Goal: Find contact information: Find contact information

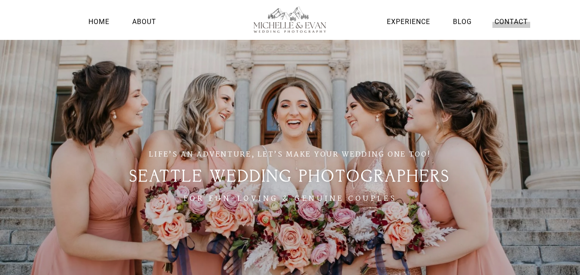
click at [511, 24] on link "Contact" at bounding box center [511, 22] width 38 height 12
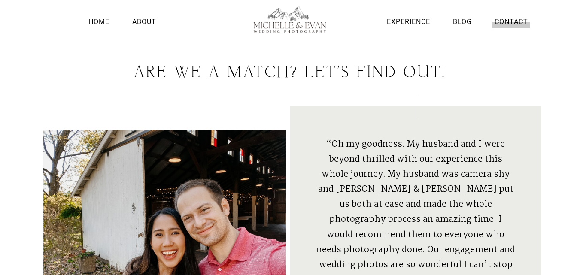
click at [515, 21] on link "Contact" at bounding box center [511, 22] width 38 height 12
click at [509, 52] on div at bounding box center [290, 54] width 494 height 21
click at [504, 15] on li "Contact" at bounding box center [511, 22] width 38 height 22
click at [512, 18] on link "Contact" at bounding box center [511, 22] width 38 height 12
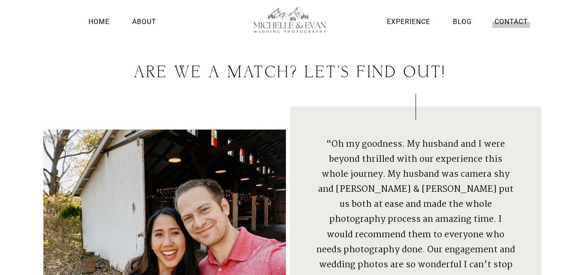
click at [512, 18] on link "Contact" at bounding box center [511, 22] width 38 height 12
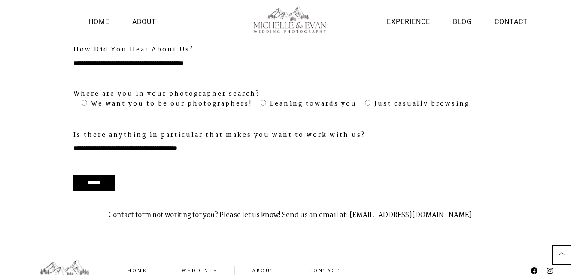
scroll to position [867, 0]
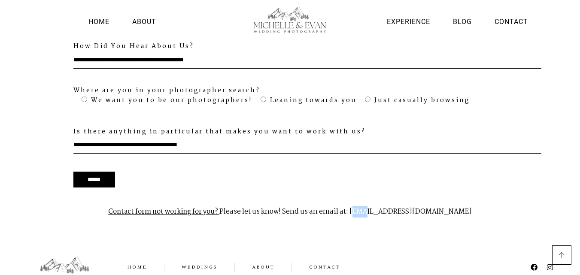
drag, startPoint x: 355, startPoint y: 196, endPoint x: 368, endPoint y: 192, distance: 13.2
click at [368, 198] on p "Contact form not working for you? Please let us know! Send us an email at: mich…" at bounding box center [290, 211] width 494 height 27
drag, startPoint x: 352, startPoint y: 196, endPoint x: 468, endPoint y: 182, distance: 116.3
click at [468, 194] on div "Contact form not working for you? Please let us know! Send us an email at: mich…" at bounding box center [290, 222] width 502 height 57
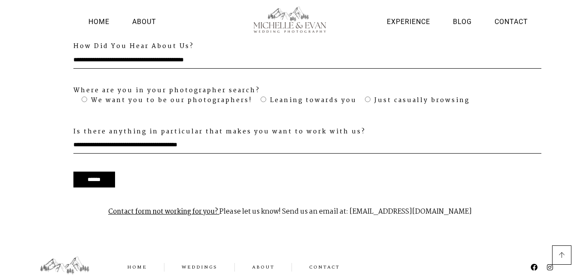
click at [468, 194] on div "Contact form not working for you? Please let us know! Send us an email at: mich…" at bounding box center [290, 222] width 502 height 57
drag, startPoint x: 351, startPoint y: 196, endPoint x: 467, endPoint y: 198, distance: 115.9
click at [467, 198] on p "Contact form not working for you? Please let us know! Send us an email at: mich…" at bounding box center [290, 211] width 494 height 27
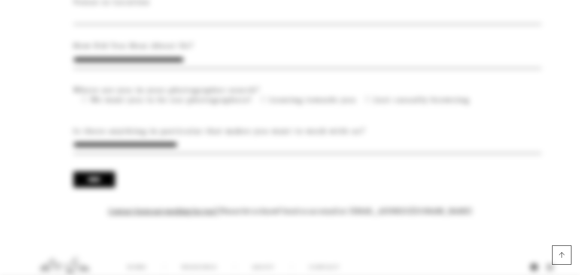
click at [467, 199] on p "Contact form not working for you? Please let us know! Send us an email at: mich…" at bounding box center [290, 211] width 494 height 27
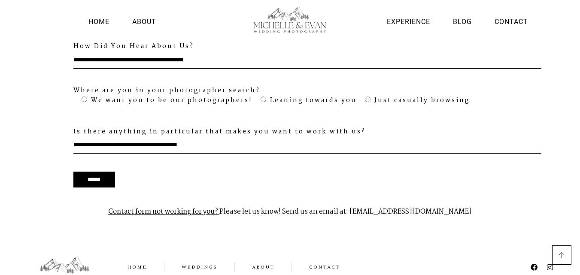
drag, startPoint x: 351, startPoint y: 195, endPoint x: 468, endPoint y: 197, distance: 117.2
click at [468, 198] on p "Contact form not working for you? Please let us know! Send us an email at: mich…" at bounding box center [290, 211] width 494 height 27
click at [446, 198] on p "Contact form not working for you? Please let us know! Send us an email at: mich…" at bounding box center [290, 211] width 494 height 27
